Goal: Task Accomplishment & Management: Complete application form

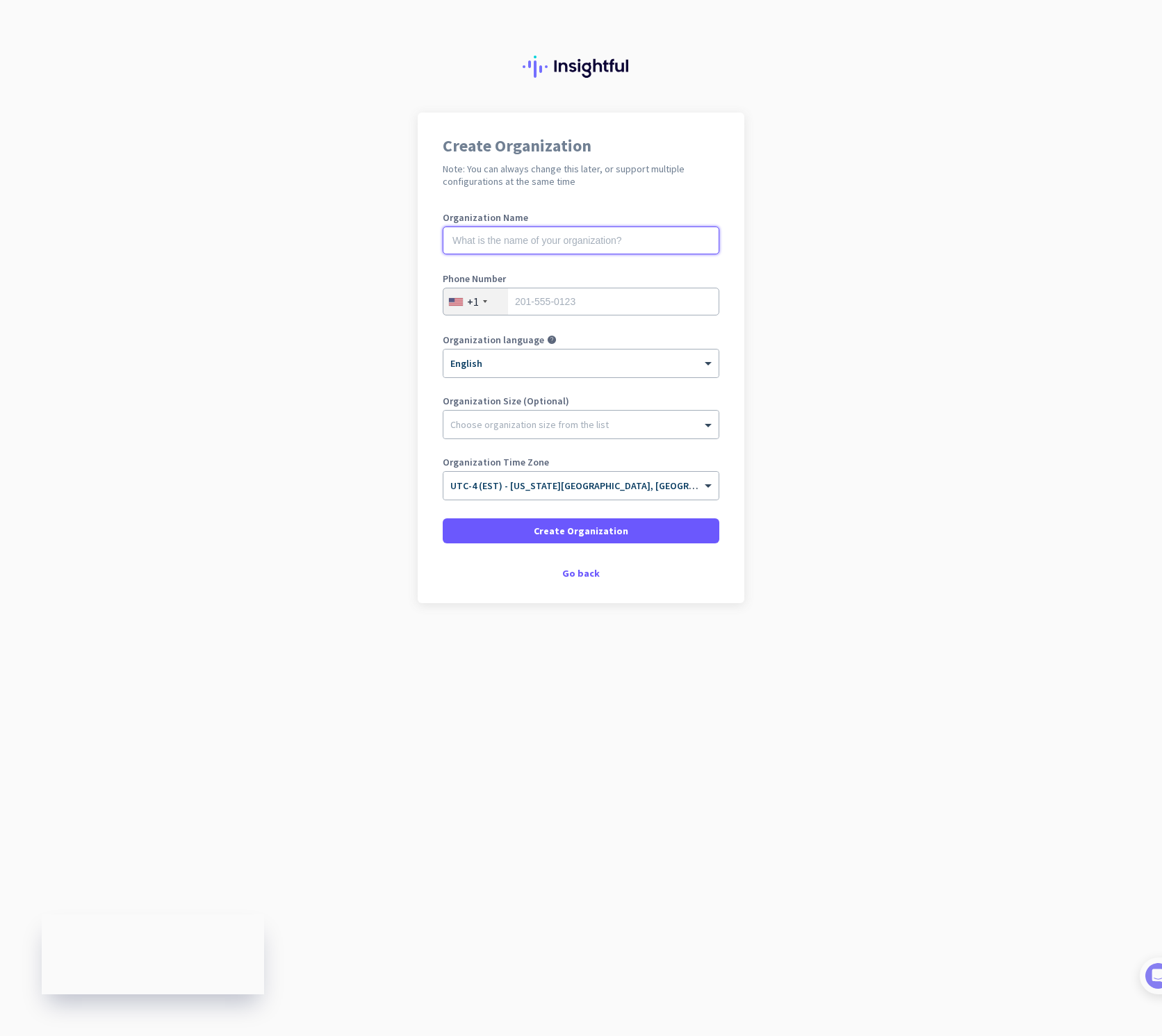
click at [587, 252] on input "text" at bounding box center [581, 241] width 276 height 28
type input "Mercor"
type input "2673672501"
click at [588, 574] on div "Go back" at bounding box center [581, 573] width 276 height 9
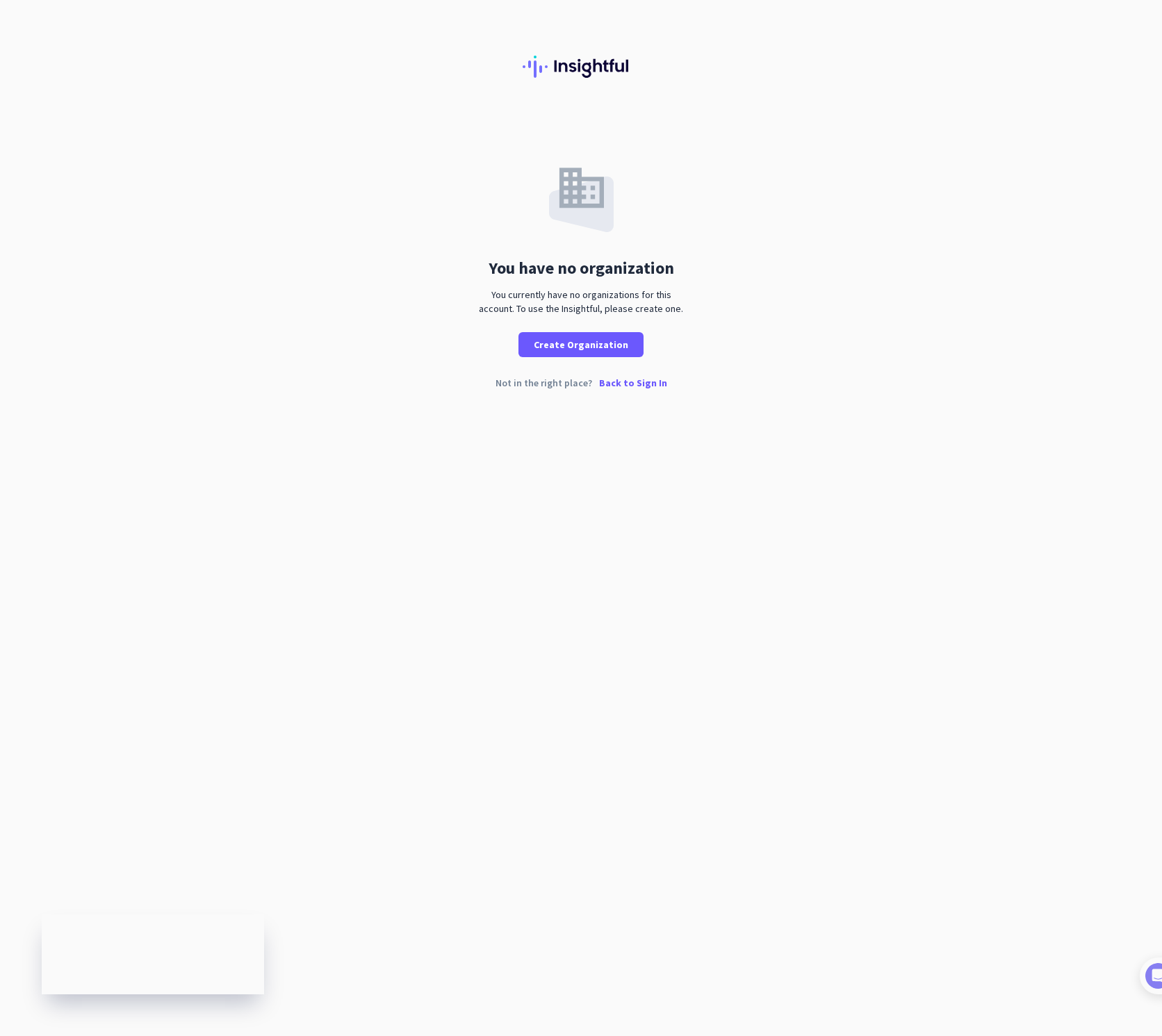
click at [637, 387] on p "Back to Sign In" at bounding box center [633, 383] width 68 height 9
